Goal: Task Accomplishment & Management: Manage account settings

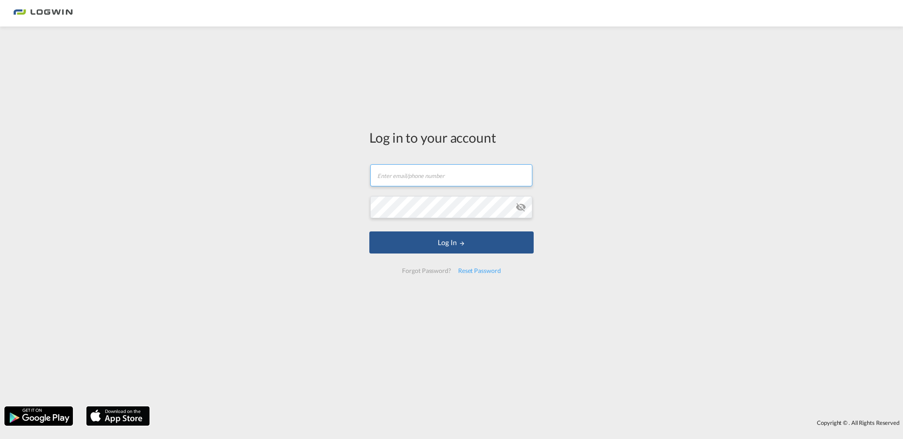
click at [461, 175] on input "text" at bounding box center [451, 175] width 162 height 22
type input "[PERSON_NAME][EMAIL_ADDRESS][PERSON_NAME][DOMAIN_NAME]"
click at [369, 231] on button "Log In" at bounding box center [451, 242] width 164 height 22
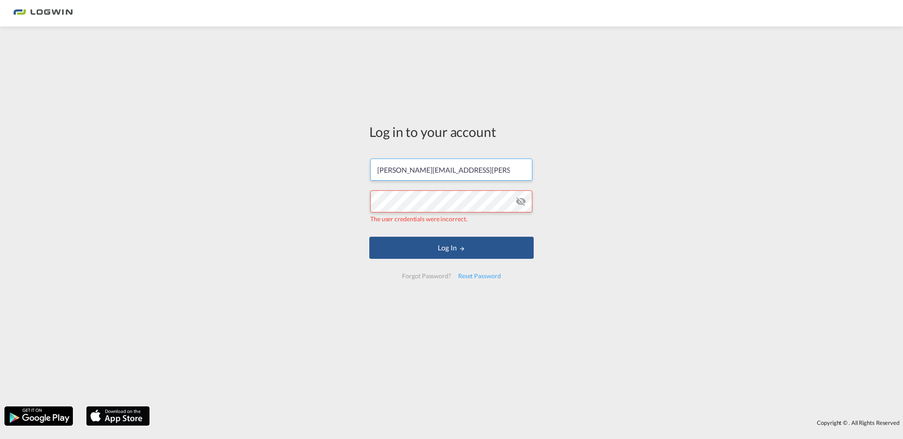
drag, startPoint x: 484, startPoint y: 169, endPoint x: 332, endPoint y: 155, distance: 152.5
click at [332, 155] on div "Log in to your account [PERSON_NAME][EMAIL_ADDRESS][PERSON_NAME][DOMAIN_NAME] T…" at bounding box center [451, 216] width 903 height 371
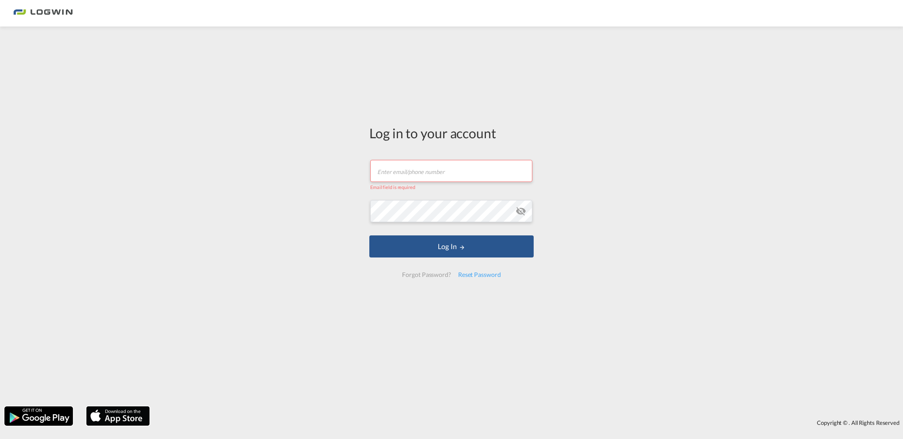
click at [408, 171] on input "text" at bounding box center [451, 171] width 162 height 22
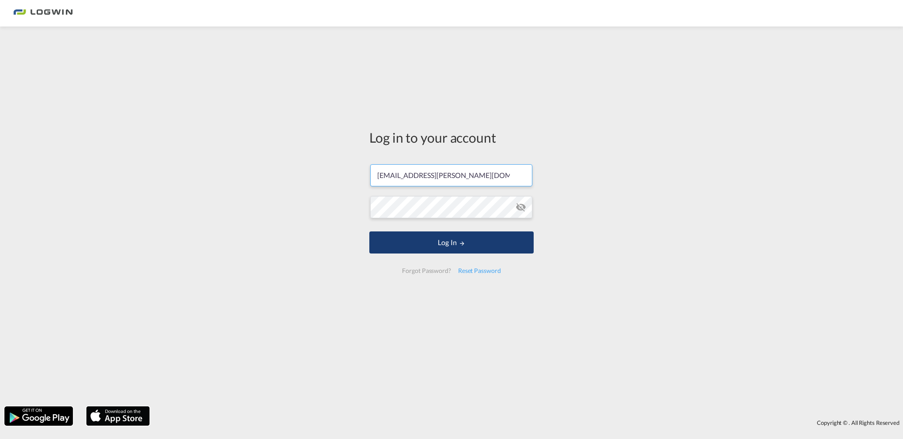
type input "[PERSON_NAME][EMAIL_ADDRESS][PERSON_NAME][DOMAIN_NAME]"
click at [479, 238] on button "Log In" at bounding box center [451, 242] width 164 height 22
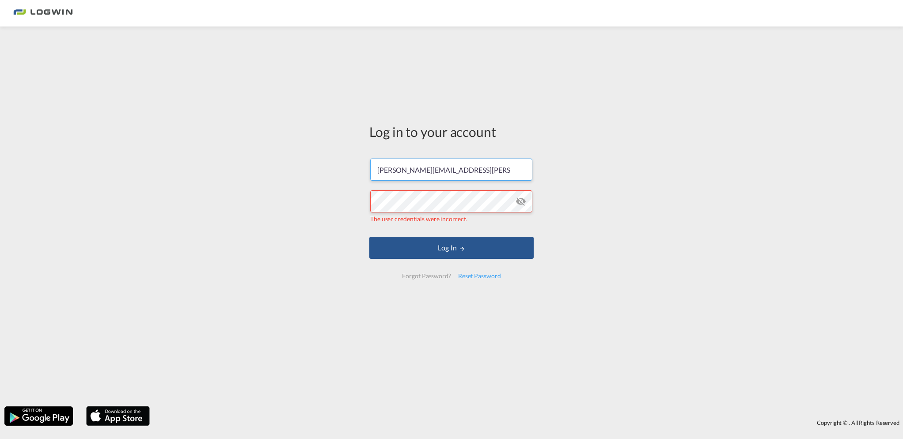
drag, startPoint x: 488, startPoint y: 168, endPoint x: 166, endPoint y: 149, distance: 322.6
click at [166, 149] on div "Log in to your account [PERSON_NAME][EMAIL_ADDRESS][PERSON_NAME][DOMAIN_NAME] T…" at bounding box center [451, 216] width 903 height 371
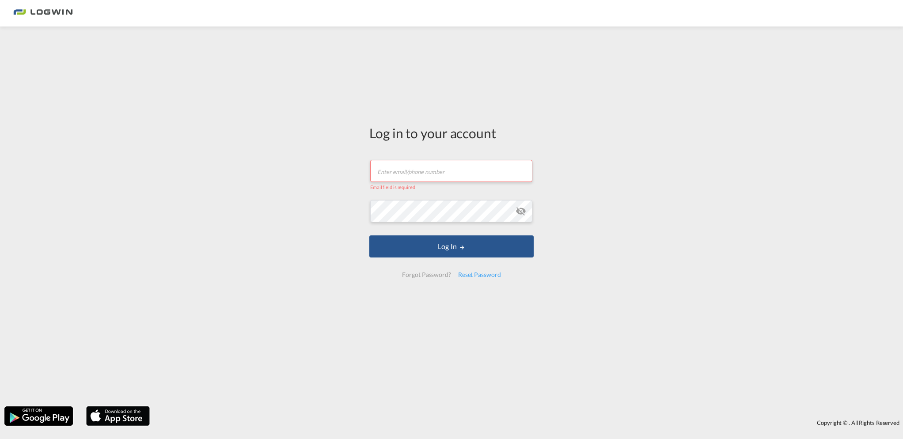
click at [415, 169] on input "text" at bounding box center [451, 171] width 162 height 22
type input "t"
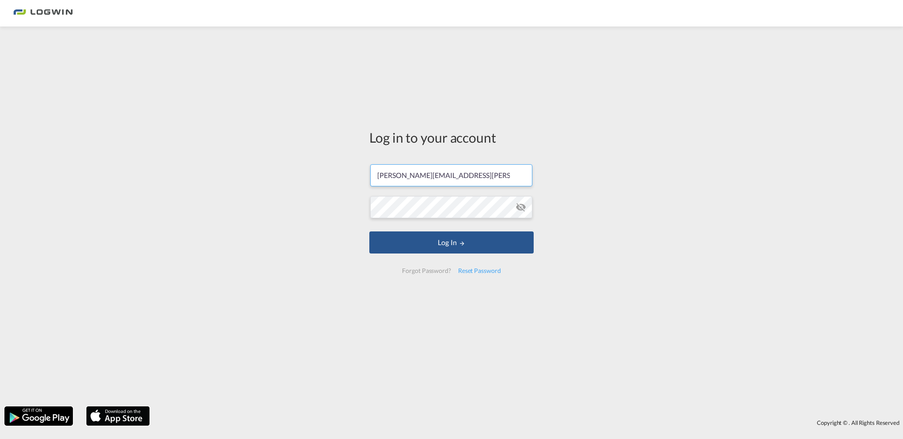
drag, startPoint x: 496, startPoint y: 177, endPoint x: 213, endPoint y: 174, distance: 282.7
click at [213, 174] on div "Log in to your account [PERSON_NAME][EMAIL_ADDRESS][PERSON_NAME][DOMAIN_NAME] L…" at bounding box center [451, 216] width 903 height 371
type input "[EMAIL_ADDRESS][PERSON_NAME][DOMAIN_NAME]"
click at [461, 239] on button "Log In" at bounding box center [451, 242] width 164 height 22
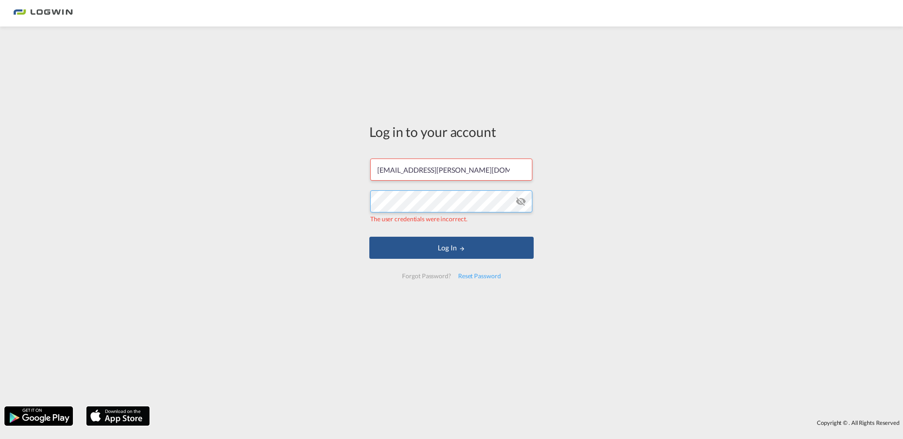
click at [178, 171] on div "Log in to your account [EMAIL_ADDRESS][PERSON_NAME][DOMAIN_NAME] The user crede…" at bounding box center [451, 216] width 903 height 371
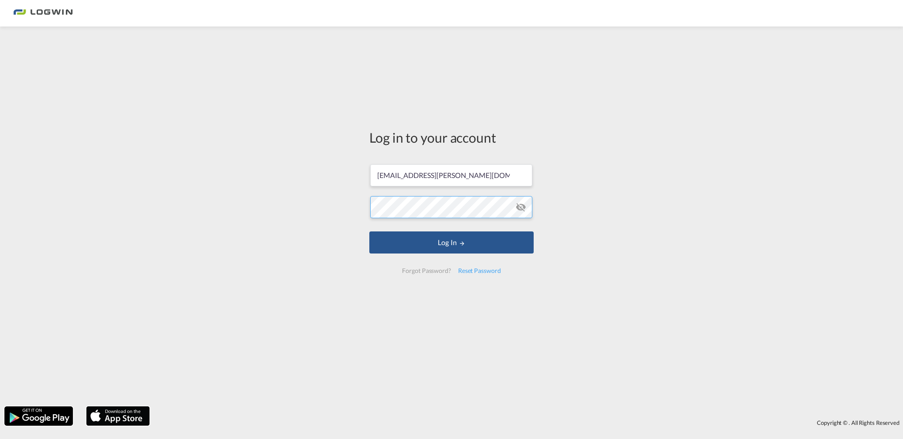
click at [369, 231] on button "Log In" at bounding box center [451, 242] width 164 height 22
